Goal: Check status: Check status

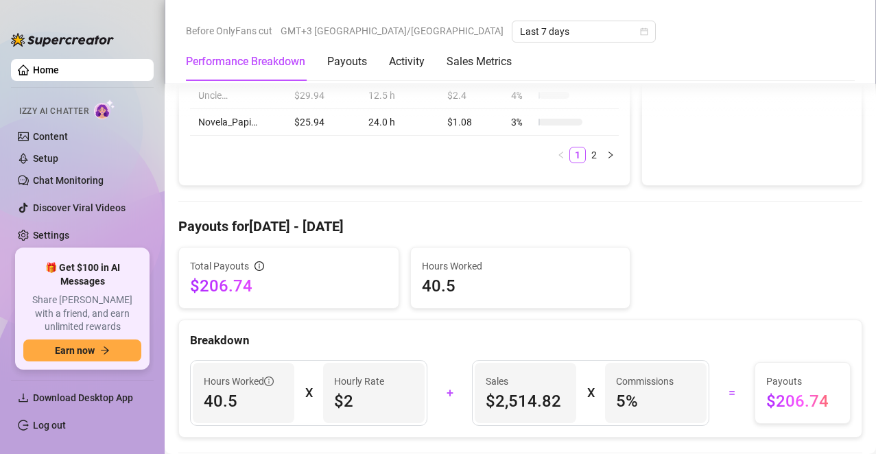
scroll to position [480, 0]
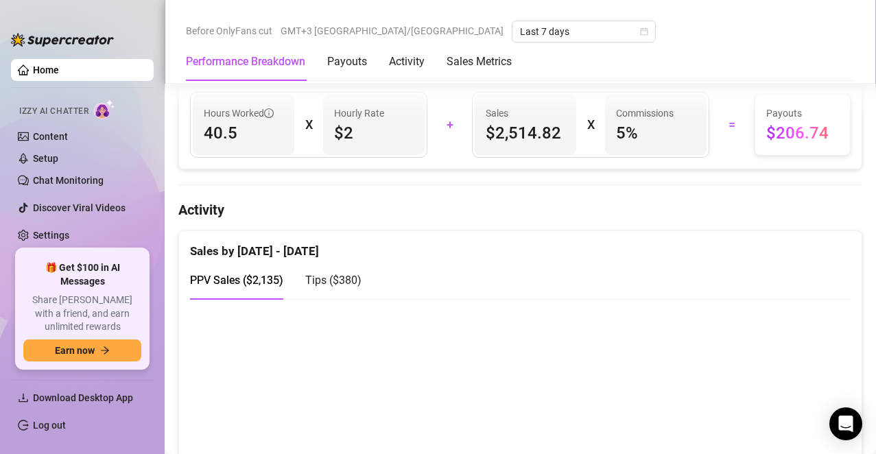
scroll to position [891, 0]
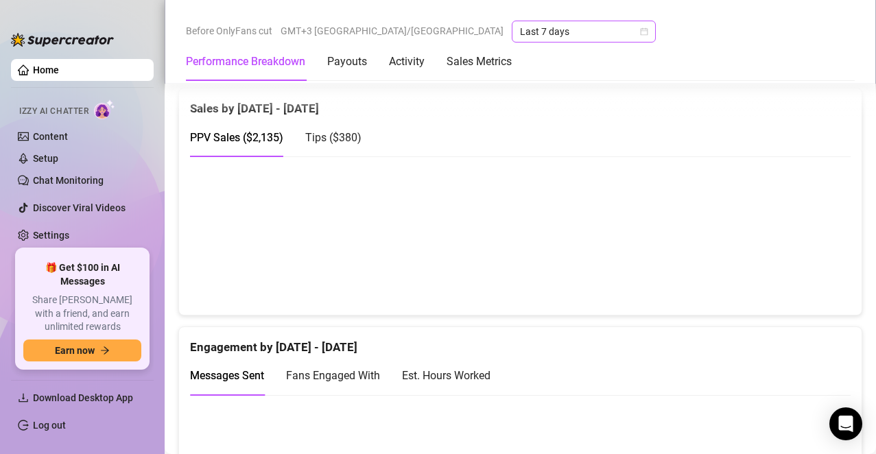
click at [520, 32] on span "Last 7 days" at bounding box center [584, 31] width 128 height 21
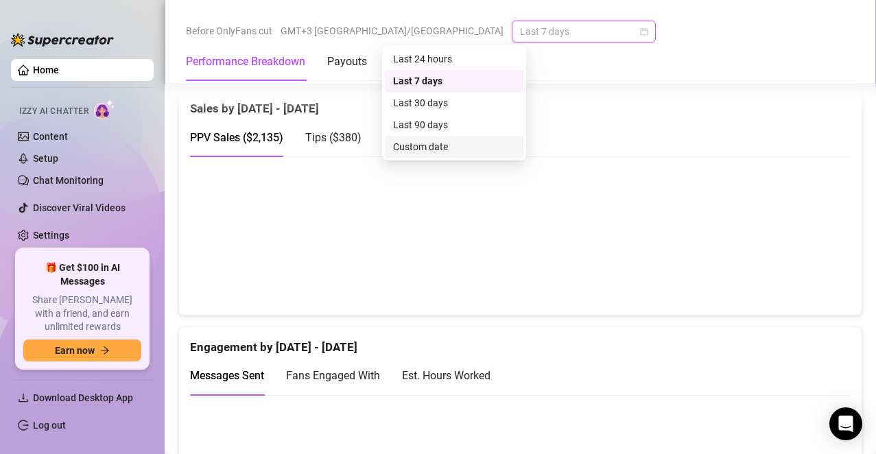
click at [429, 145] on div "Custom date" at bounding box center [454, 146] width 122 height 15
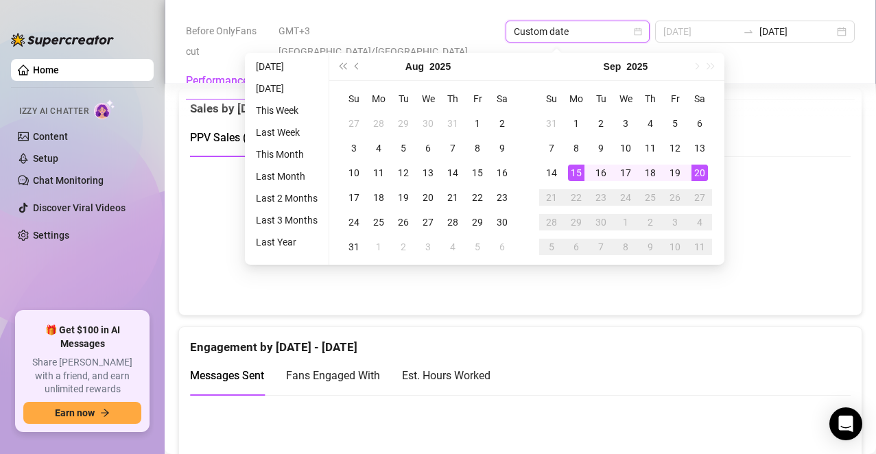
type input "[DATE]"
click at [579, 171] on div "15" at bounding box center [576, 173] width 16 height 16
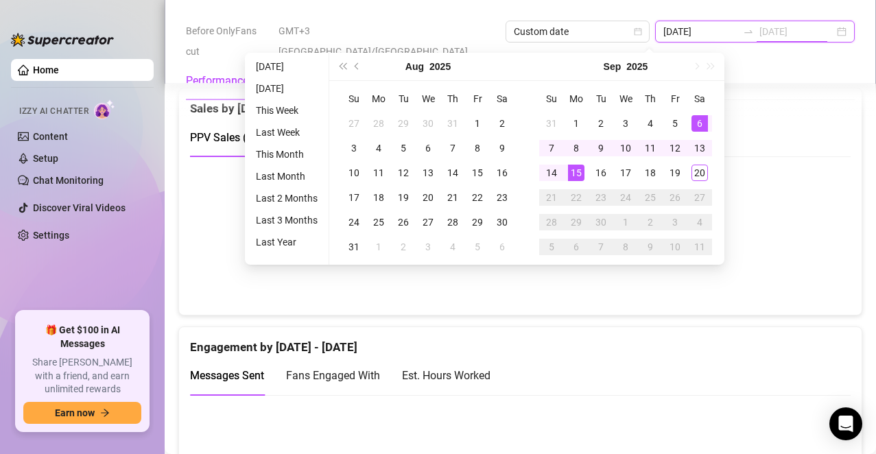
type input "[DATE]"
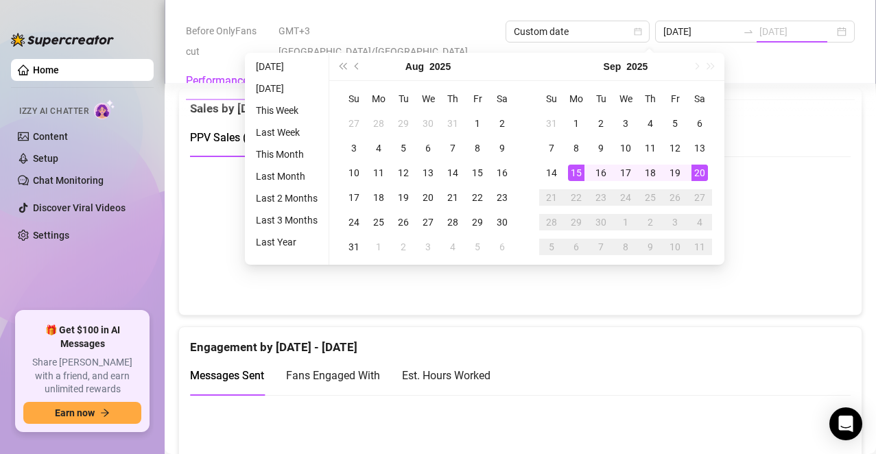
click at [709, 337] on div "Engagement by [DATE] - [DATE]" at bounding box center [520, 341] width 660 height 29
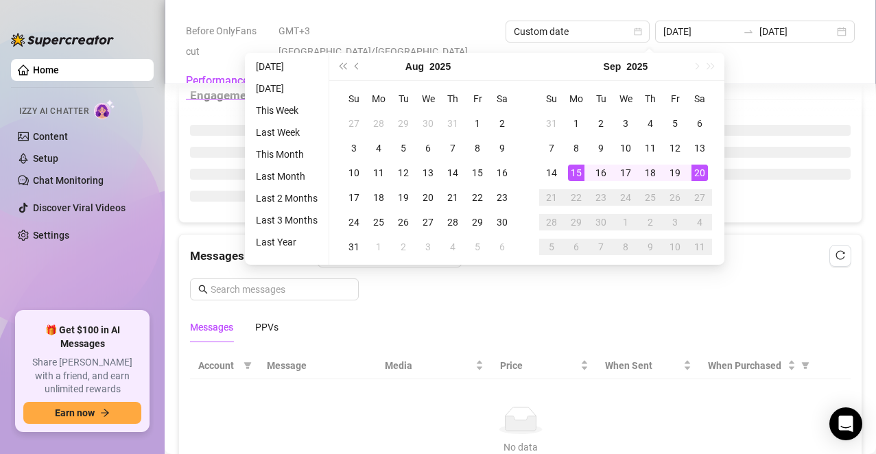
type input "[DATE]"
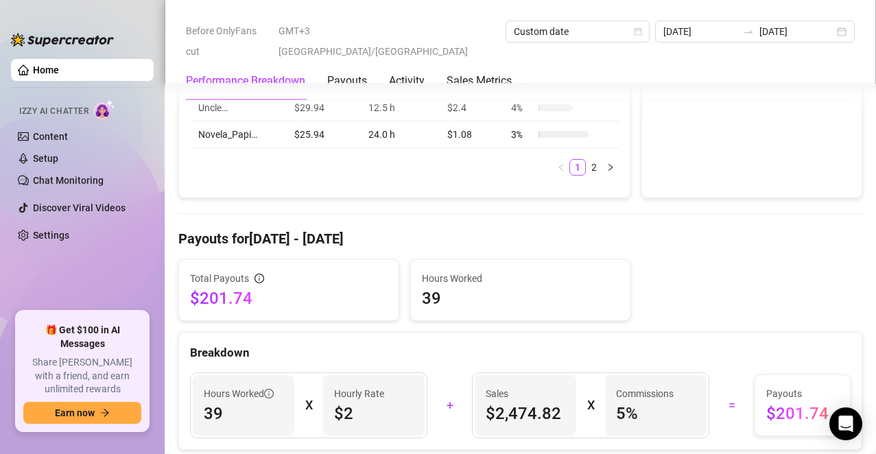
scroll to position [537, 0]
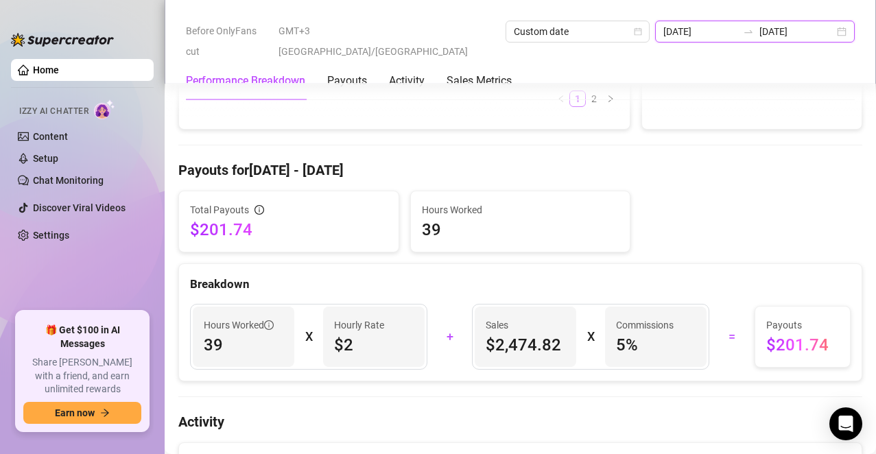
click at [663, 32] on input "[DATE]" at bounding box center [700, 31] width 75 height 15
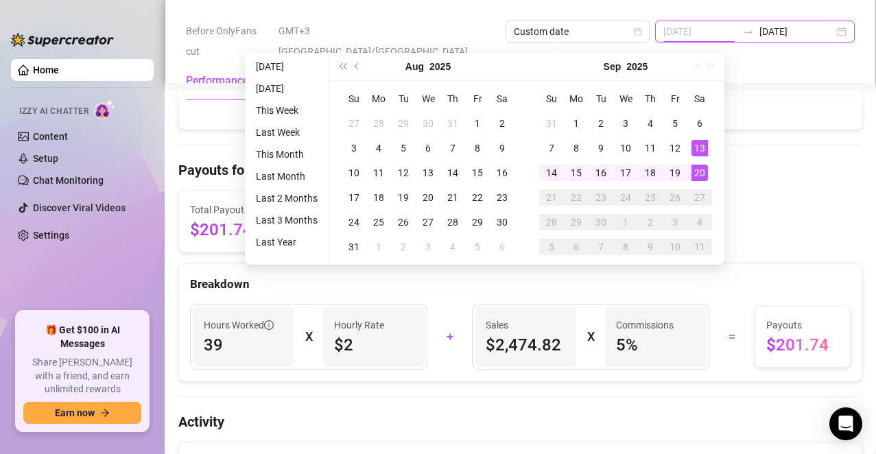
type input "[DATE]"
click at [692, 145] on div "13" at bounding box center [699, 148] width 16 height 16
click at [807, 62] on div "Performance Breakdown Payouts Activity Sales Metrics" at bounding box center [520, 81] width 669 height 38
type input "[DATE]"
